Goal: Task Accomplishment & Management: Manage account settings

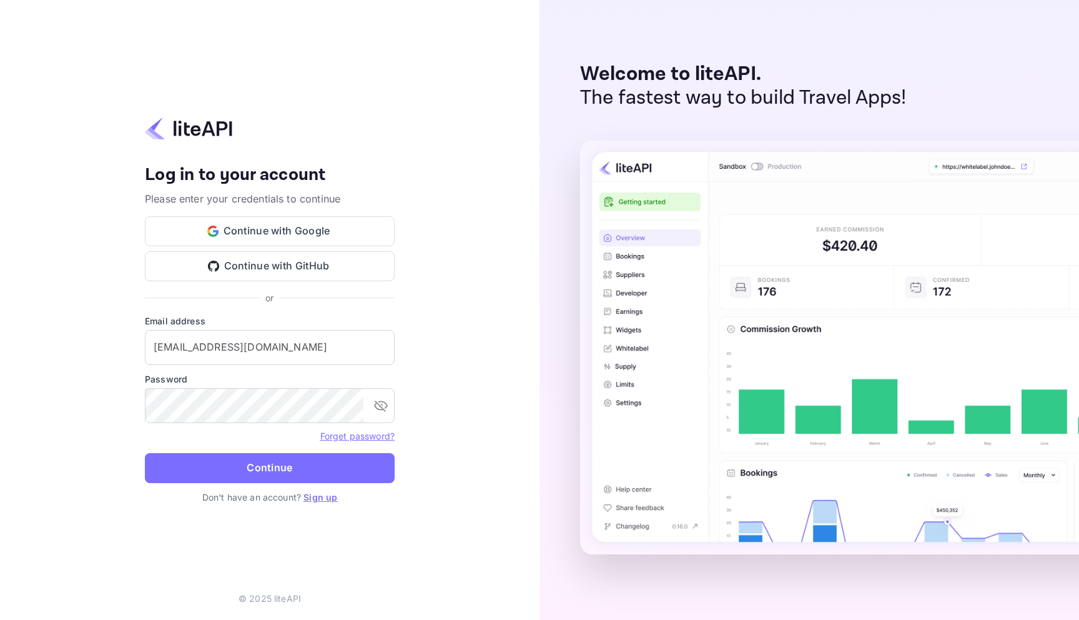
click at [435, 144] on div "Your account has been created successfully, a confirmation link has been sent t…" at bounding box center [270, 310] width 540 height 620
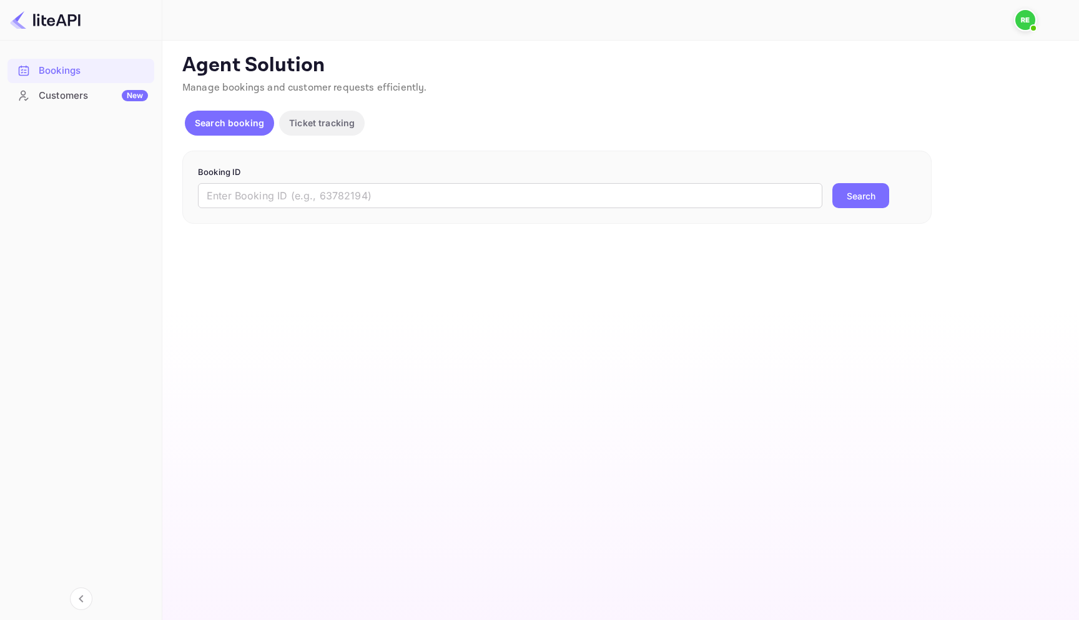
click at [1026, 16] on img at bounding box center [1026, 20] width 20 height 20
click at [1000, 97] on div "Logout" at bounding box center [965, 99] width 144 height 30
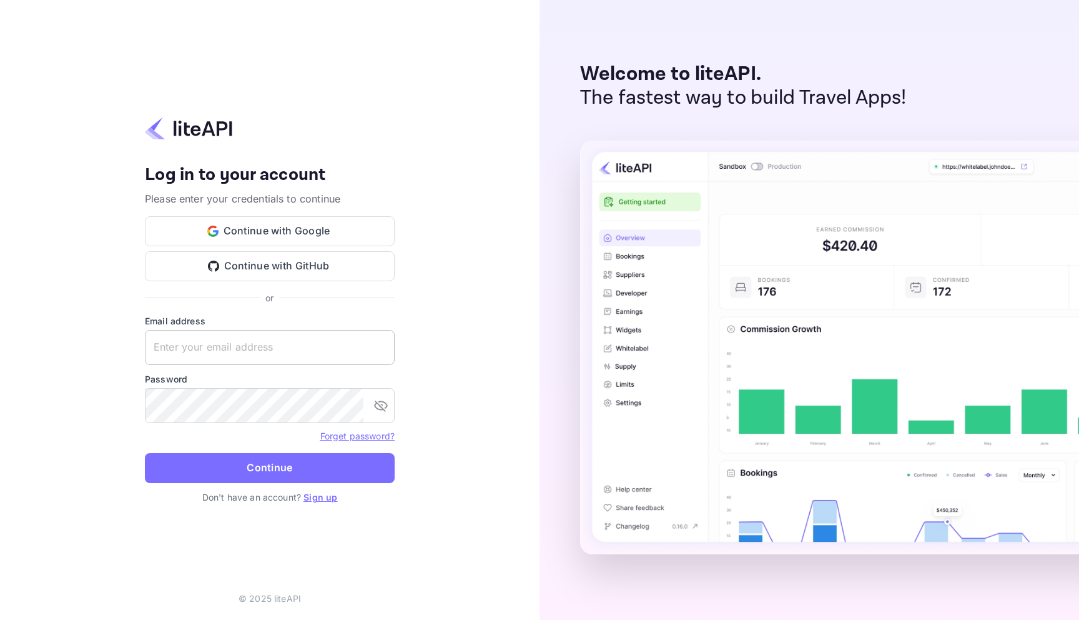
click at [237, 340] on input "text" at bounding box center [270, 347] width 250 height 35
click at [265, 223] on button "Continue with Google" at bounding box center [270, 231] width 250 height 30
click at [262, 342] on input "text" at bounding box center [270, 347] width 250 height 35
type input "[EMAIL_ADDRESS][DOMAIN_NAME]"
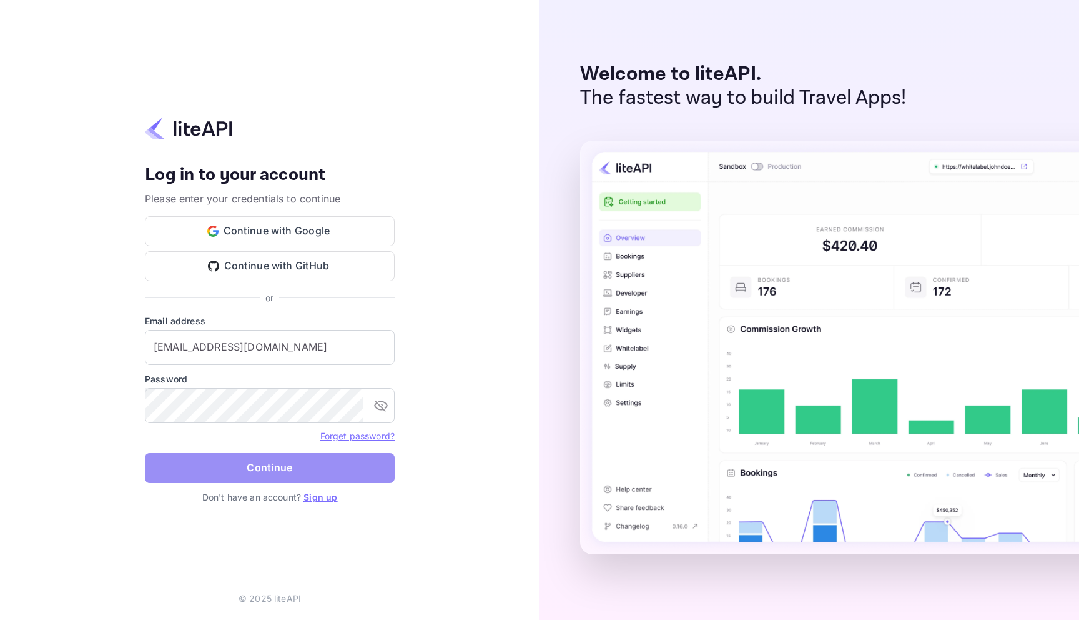
click at [257, 473] on button "Continue" at bounding box center [270, 468] width 250 height 30
